Goal: Information Seeking & Learning: Understand process/instructions

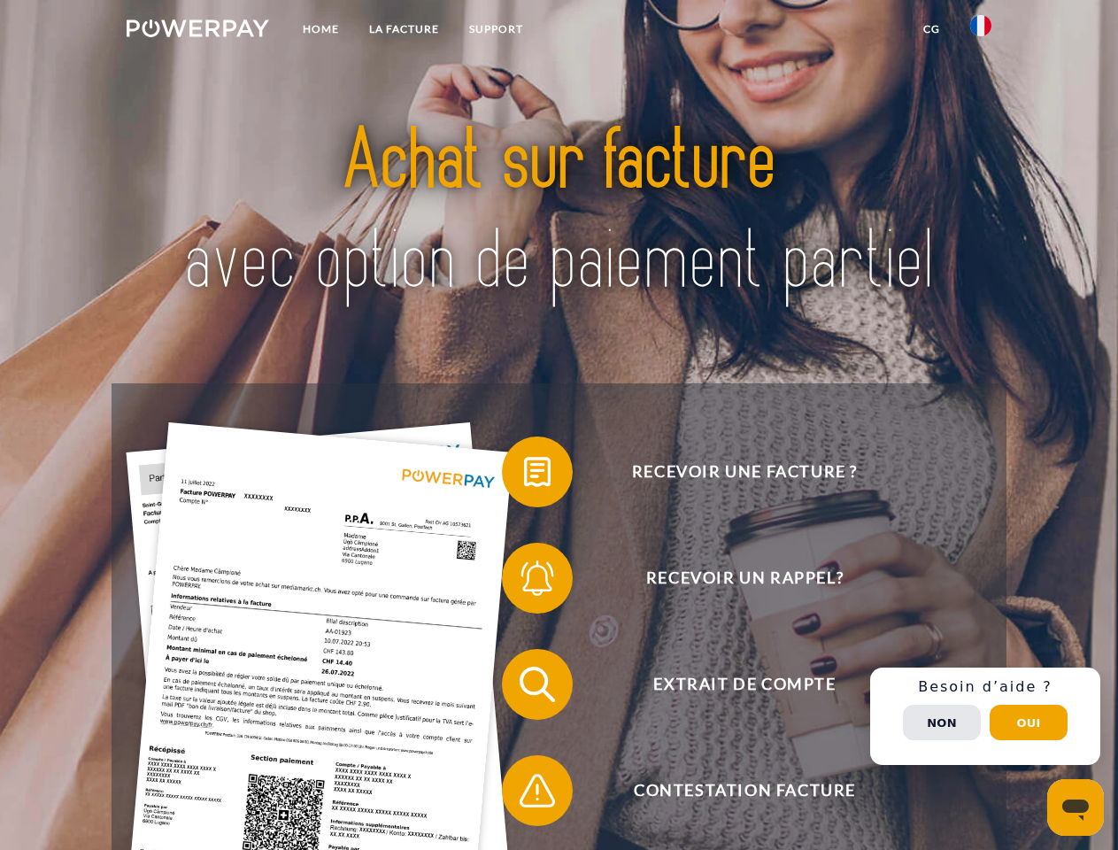
click at [197, 31] on img at bounding box center [198, 28] width 142 height 18
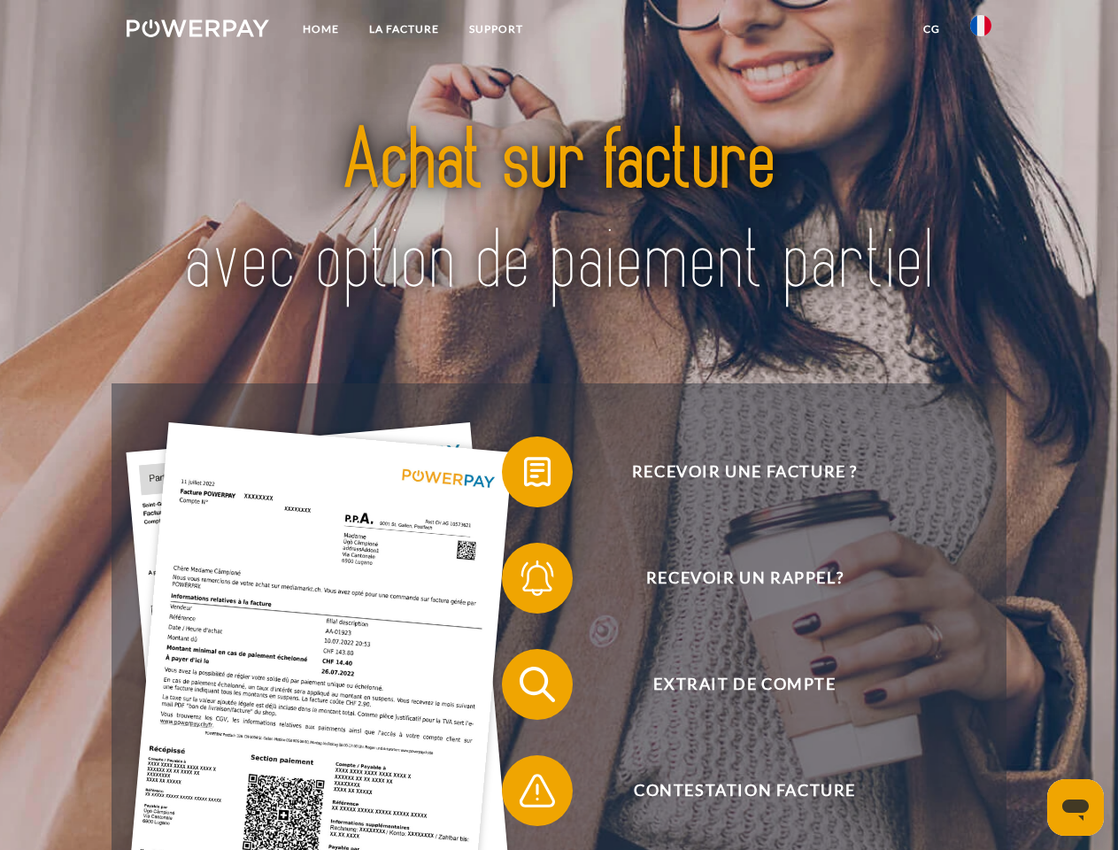
click at [981, 31] on img at bounding box center [980, 25] width 21 height 21
click at [931, 29] on link "CG" at bounding box center [931, 29] width 47 height 32
click at [524, 475] on span at bounding box center [510, 471] width 88 height 88
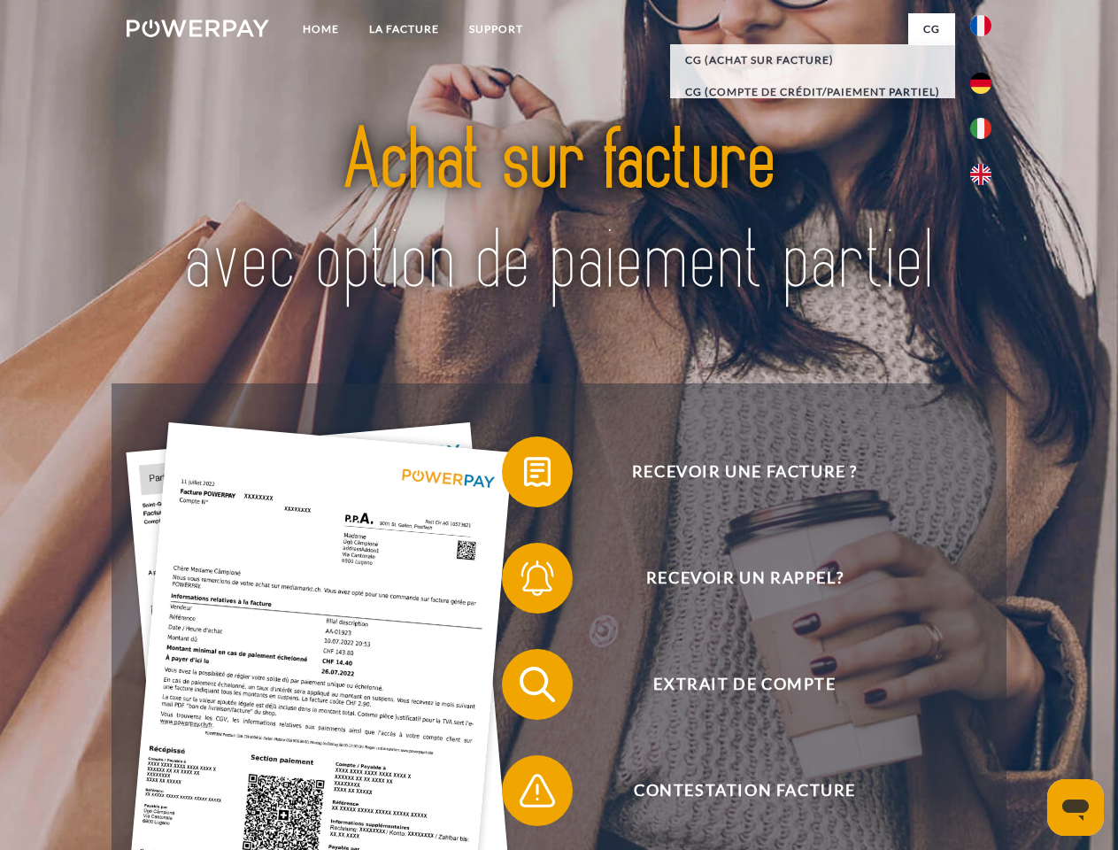
click at [524, 581] on div "Recevoir une facture ? Recevoir un rappel? Extrait de compte retour" at bounding box center [559, 737] width 894 height 708
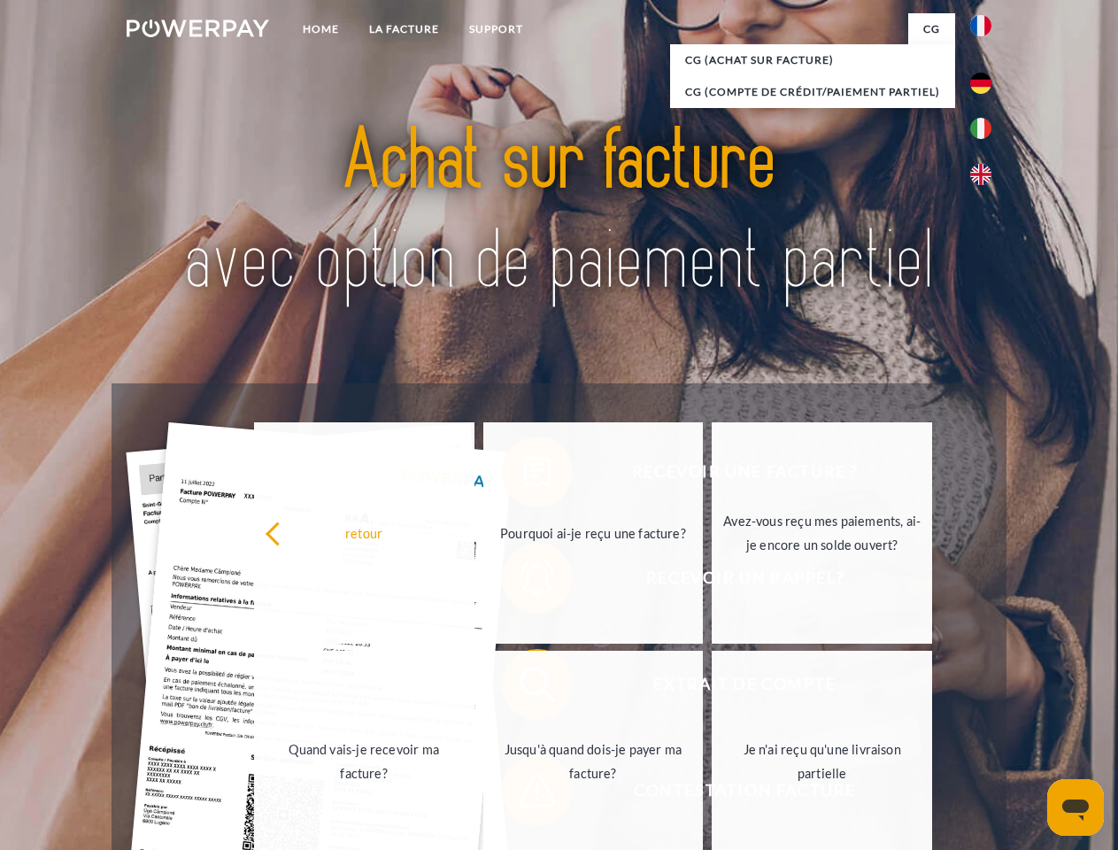
click at [524, 688] on link "Jusqu'à quand dois-je payer ma facture?" at bounding box center [593, 760] width 220 height 221
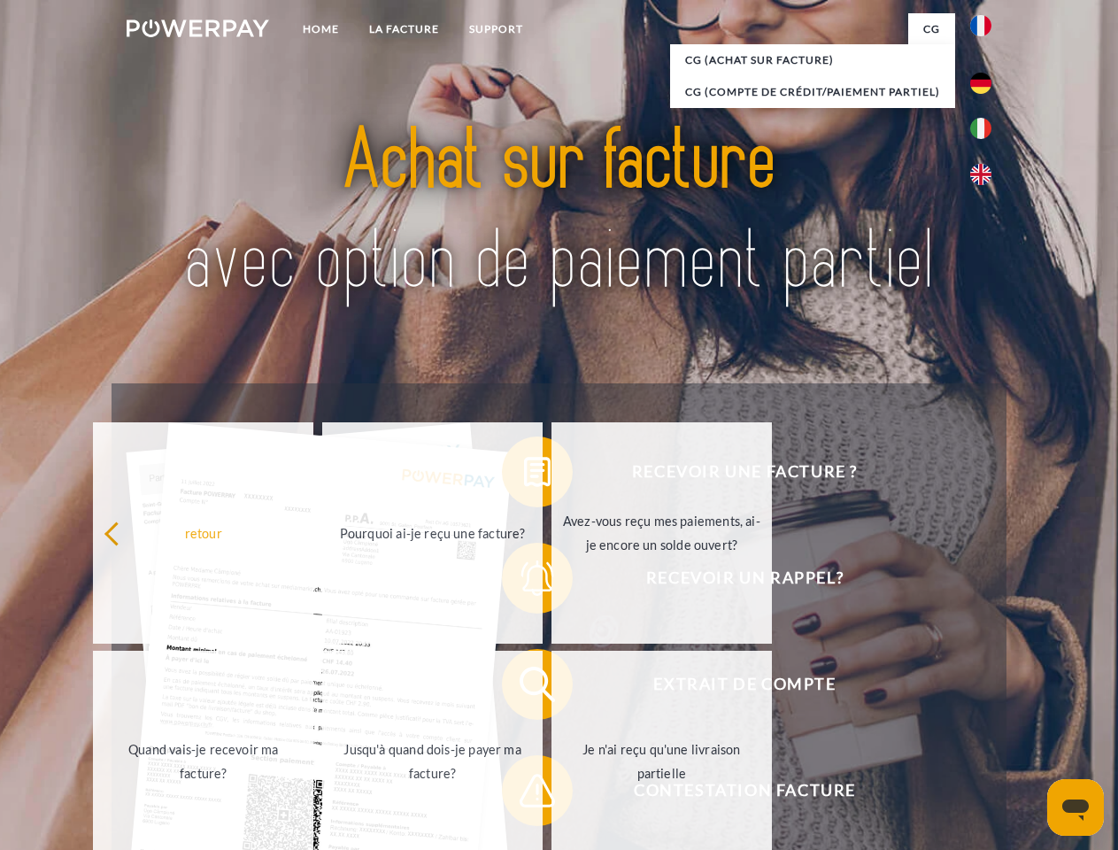
click at [524, 794] on span at bounding box center [510, 790] width 88 height 88
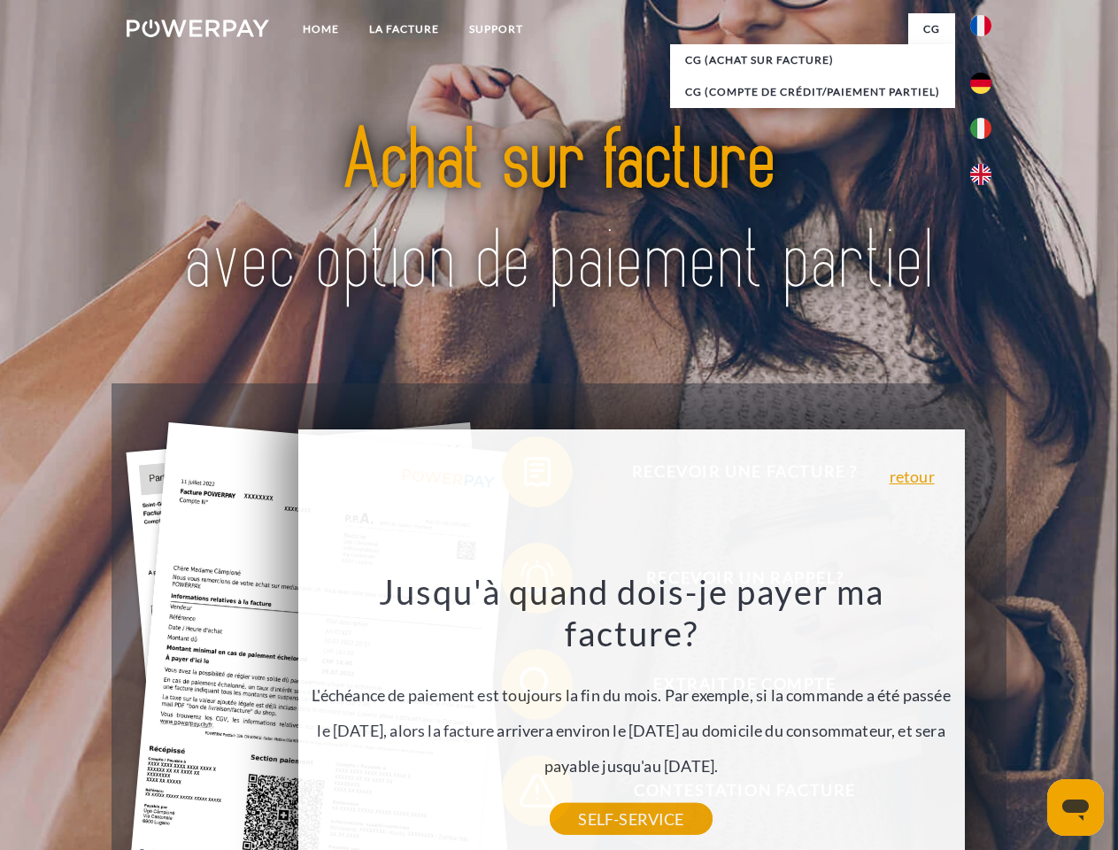
click at [985, 716] on div "Recevoir une facture ? Recevoir un rappel? Extrait de compte retour" at bounding box center [559, 737] width 894 height 708
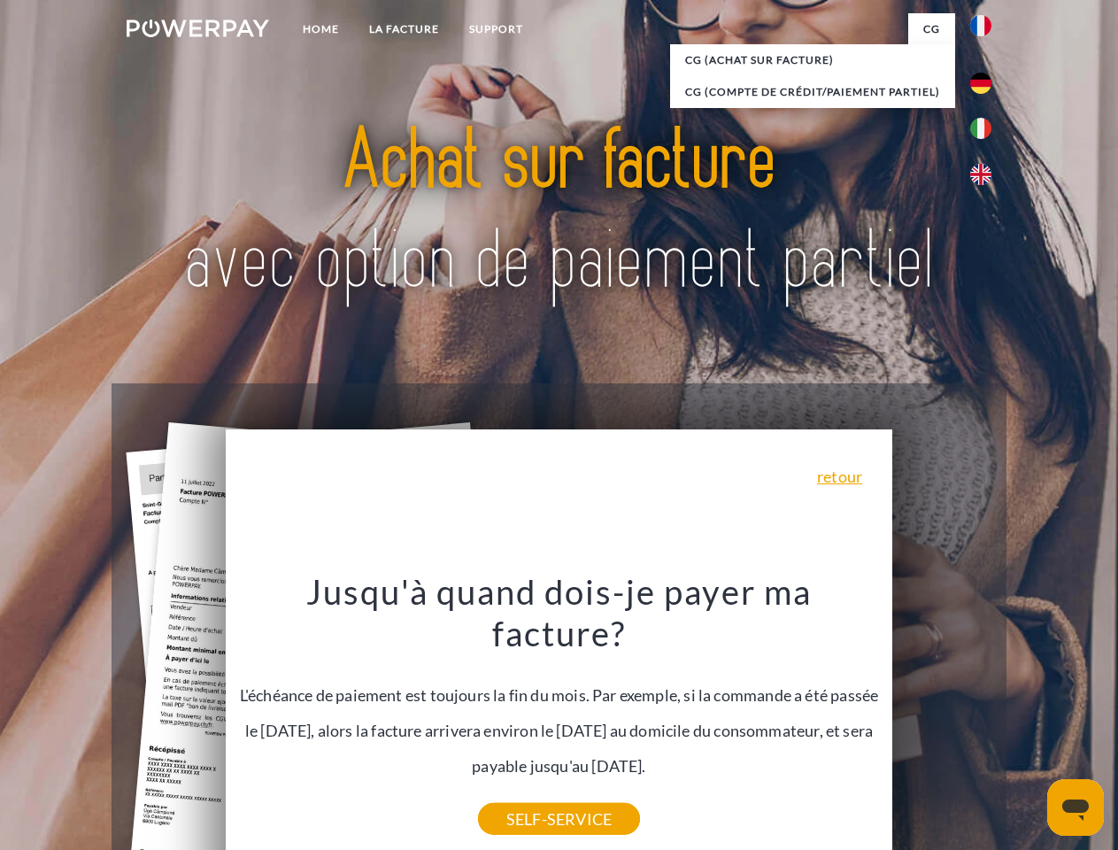
click at [942, 719] on span "Extrait de compte" at bounding box center [744, 684] width 434 height 71
click at [1028, 722] on header "Home LA FACTURE Support" at bounding box center [559, 611] width 1118 height 1222
